Goal: Information Seeking & Learning: Learn about a topic

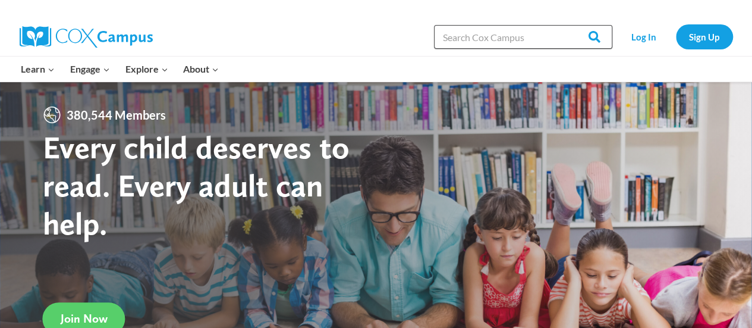
click at [502, 39] on input "Search in [URL][DOMAIN_NAME]" at bounding box center [523, 37] width 178 height 24
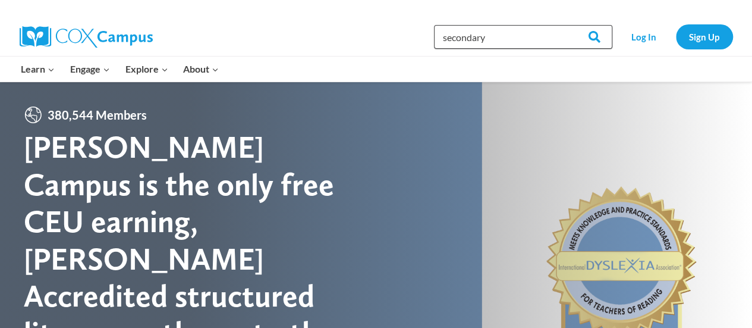
type input "secondary"
click at [566, 25] on input "Search" at bounding box center [589, 37] width 46 height 24
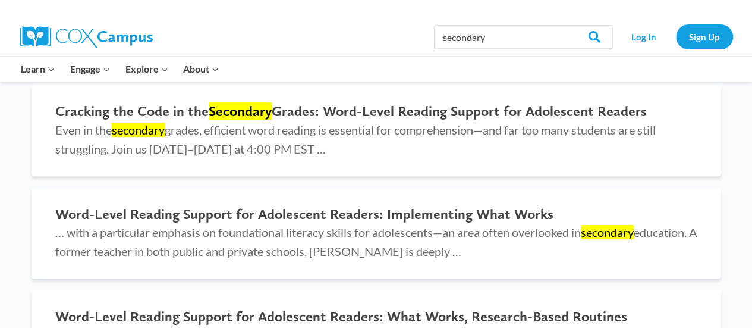
scroll to position [148, 0]
click at [209, 215] on h2 "Word-Level Reading Support for Adolescent Readers: Implementing What Works" at bounding box center [376, 214] width 642 height 17
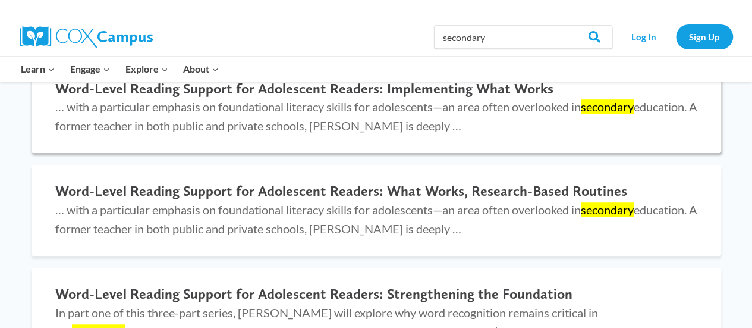
scroll to position [273, 0]
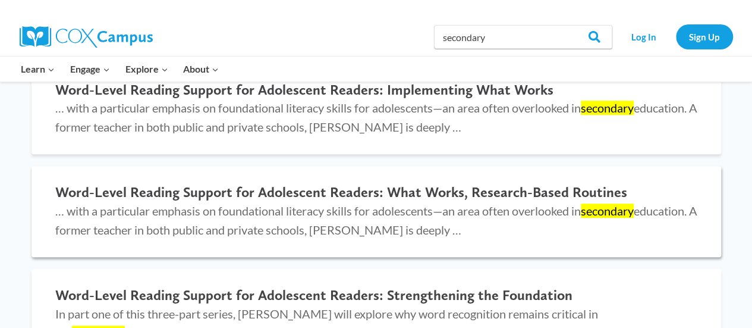
click at [281, 193] on h2 "Word-Level Reading Support for Adolescent Readers: What Works, Research-Based R…" at bounding box center [376, 192] width 642 height 17
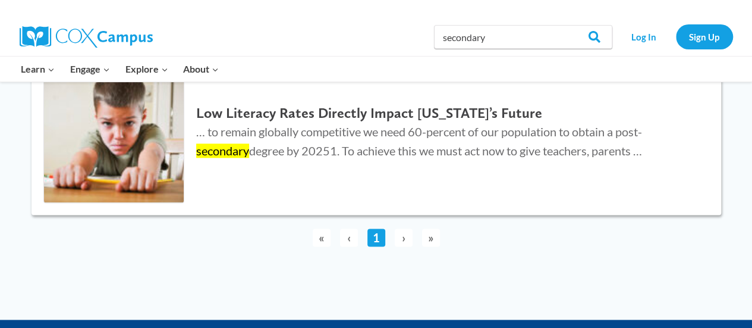
scroll to position [805, 0]
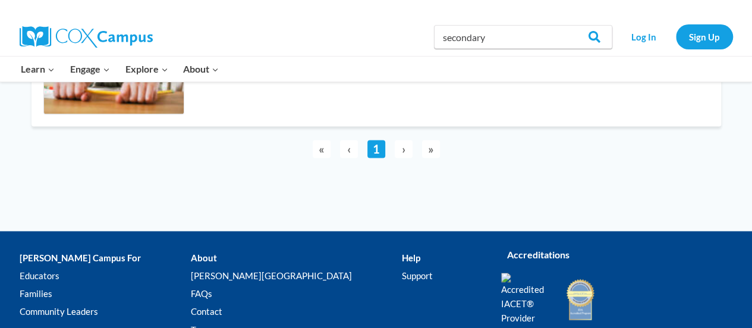
click at [404, 151] on span "›" at bounding box center [404, 149] width 18 height 18
click at [401, 148] on span "›" at bounding box center [404, 149] width 18 height 18
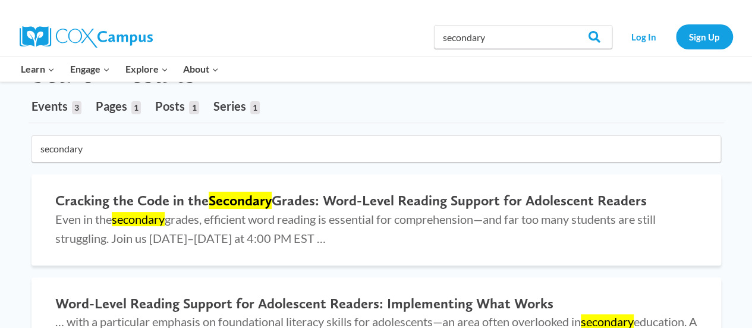
scroll to position [0, 0]
